Goal: Task Accomplishment & Management: Manage account settings

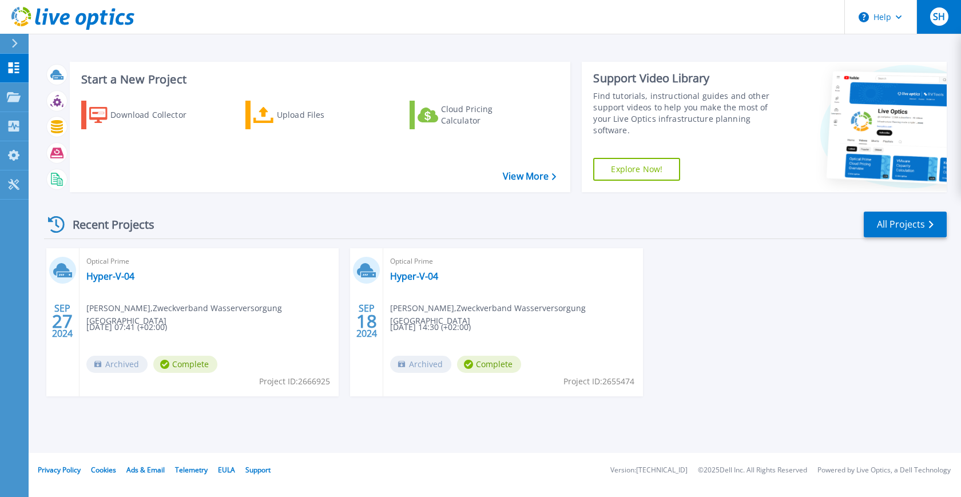
click at [942, 17] on span "SH" at bounding box center [939, 16] width 12 height 9
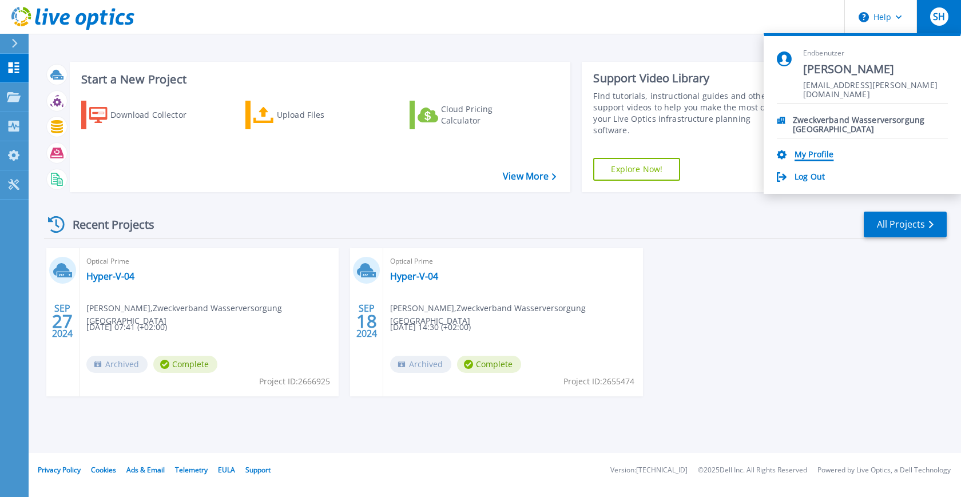
click at [808, 156] on link "My Profile" at bounding box center [813, 155] width 39 height 11
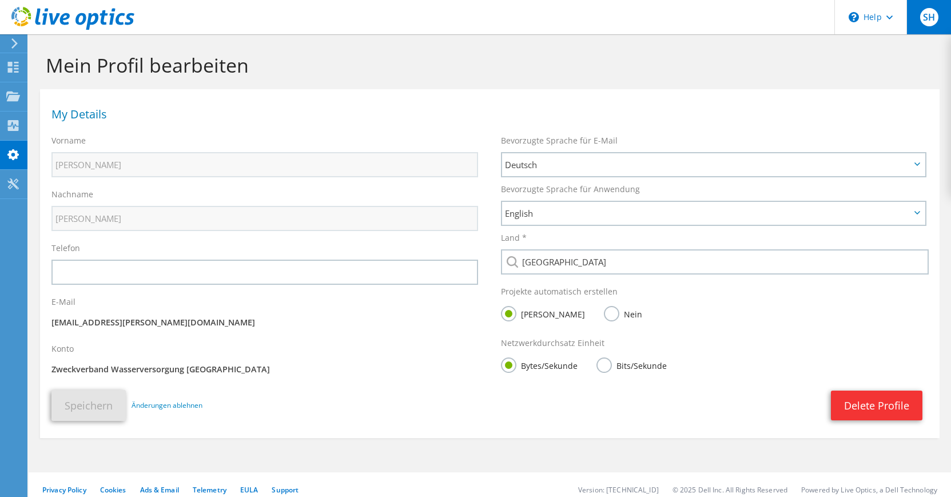
click at [931, 17] on span "SH" at bounding box center [929, 17] width 18 height 18
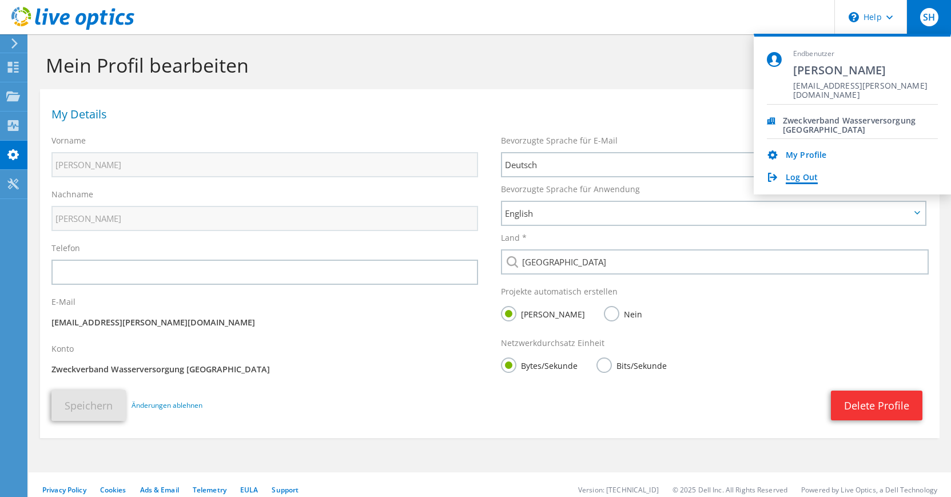
click at [793, 181] on link "Log Out" at bounding box center [802, 178] width 32 height 11
